Goal: Check status

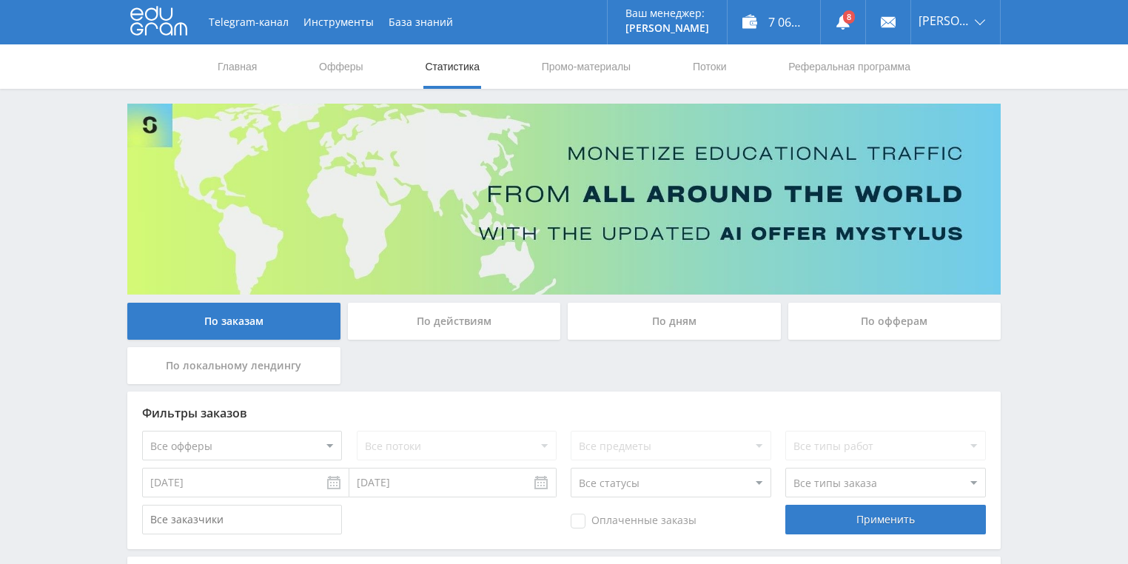
click at [426, 313] on div "По действиям" at bounding box center [454, 321] width 213 height 37
click at [0, 0] on input "По действиям" at bounding box center [0, 0] width 0 height 0
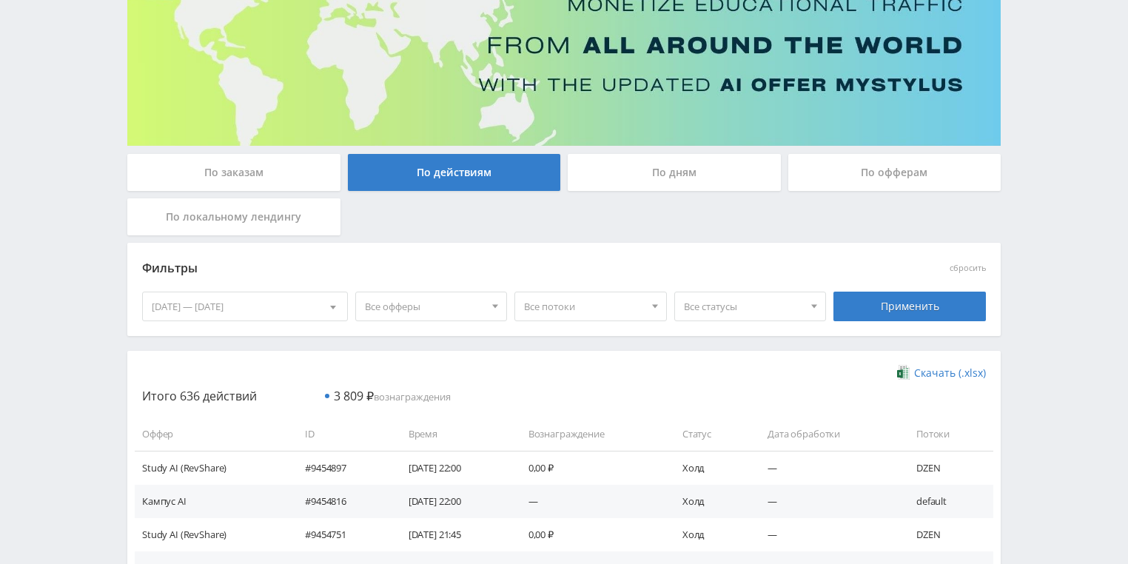
scroll to position [15, 0]
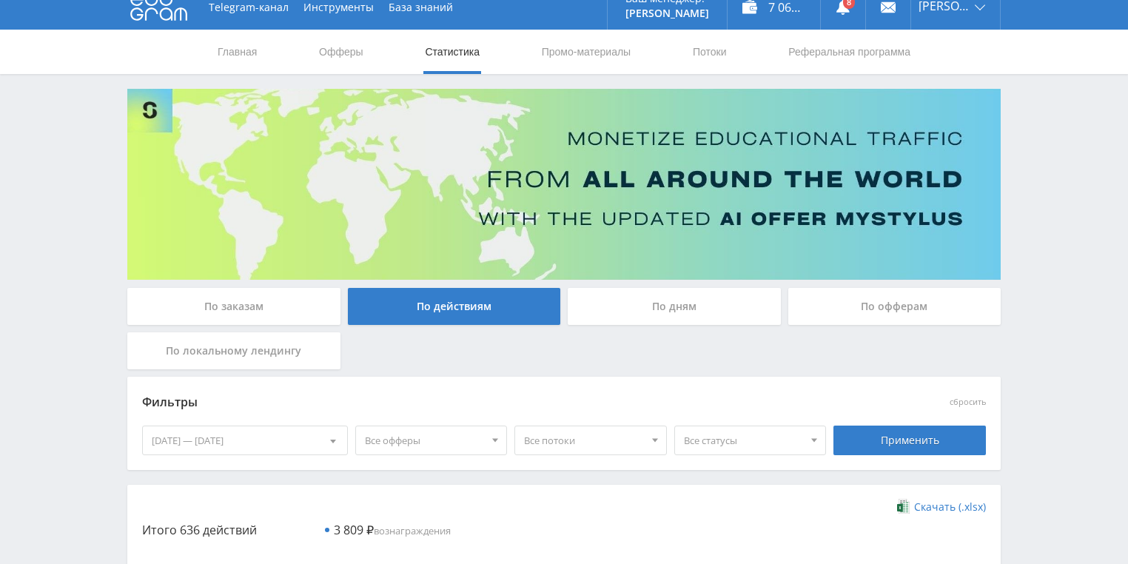
click at [665, 309] on div "По дням" at bounding box center [674, 306] width 213 height 37
click at [0, 0] on input "По дням" at bounding box center [0, 0] width 0 height 0
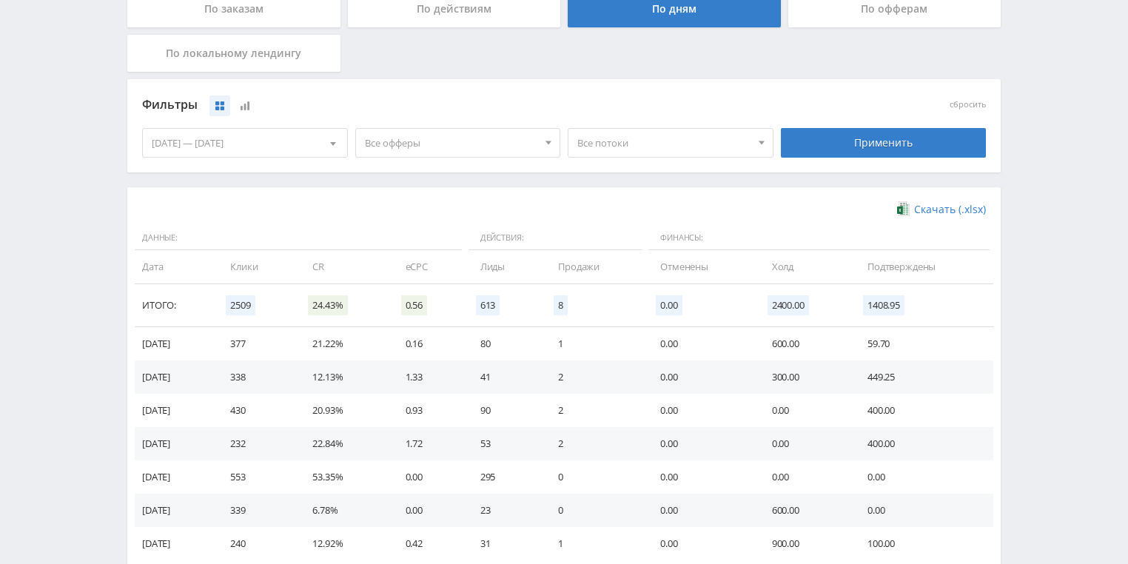
scroll to position [370, 0]
